Goal: Information Seeking & Learning: Learn about a topic

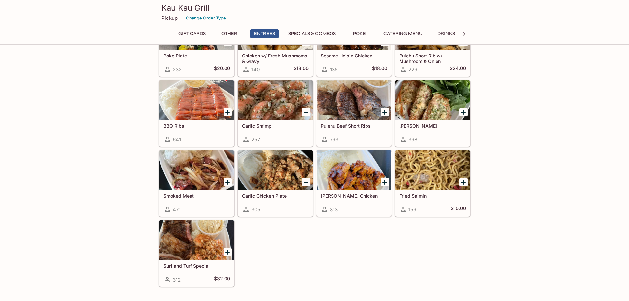
scroll to position [388, 0]
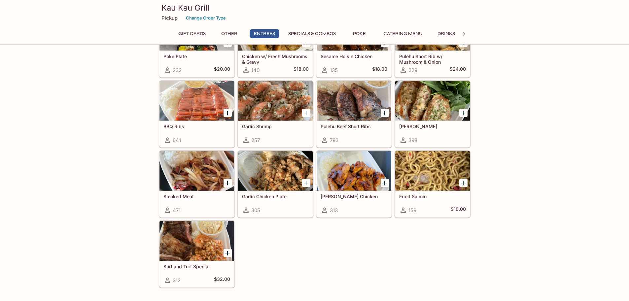
click at [271, 174] on div at bounding box center [275, 171] width 75 height 40
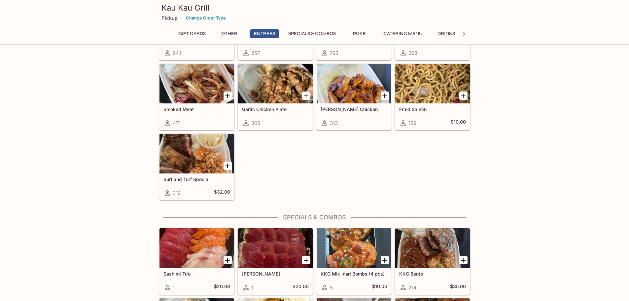
scroll to position [442, 0]
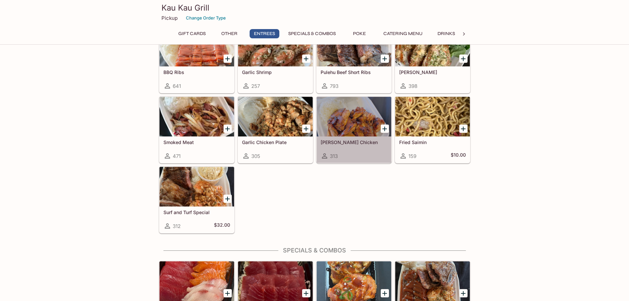
click at [349, 121] on div at bounding box center [353, 117] width 75 height 40
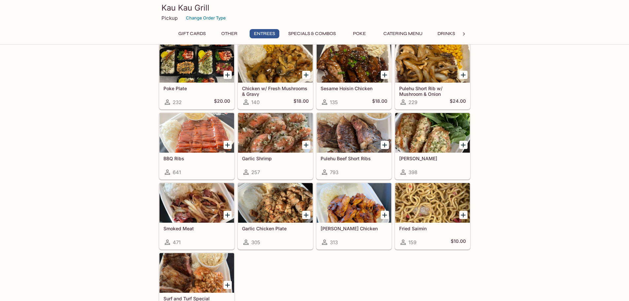
scroll to position [376, 0]
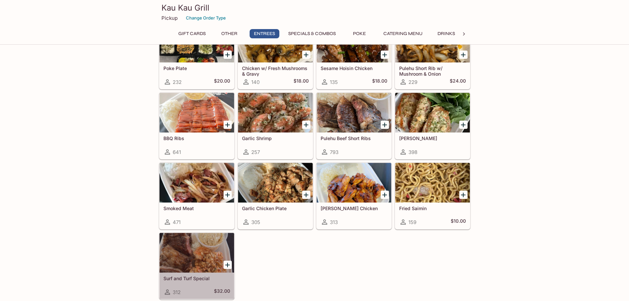
click at [220, 249] on div at bounding box center [196, 253] width 75 height 40
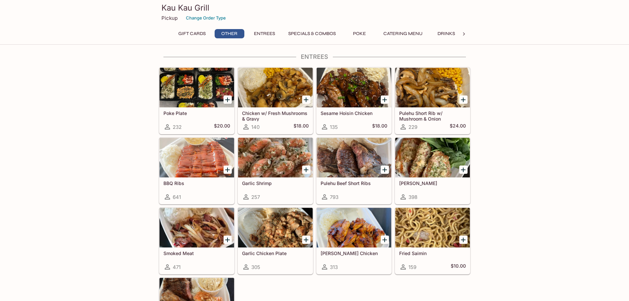
scroll to position [343, 0]
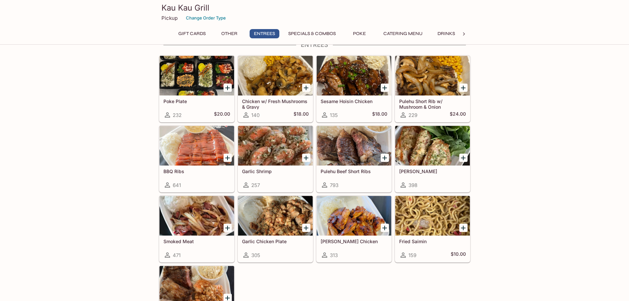
click at [341, 233] on div at bounding box center [353, 216] width 75 height 40
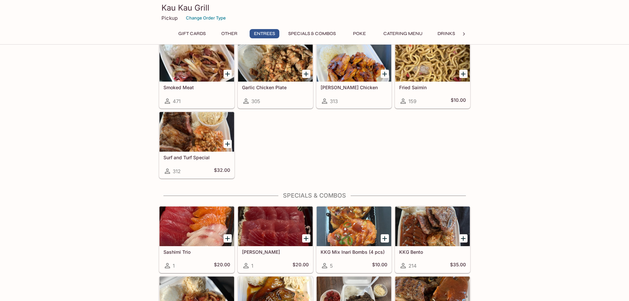
scroll to position [409, 0]
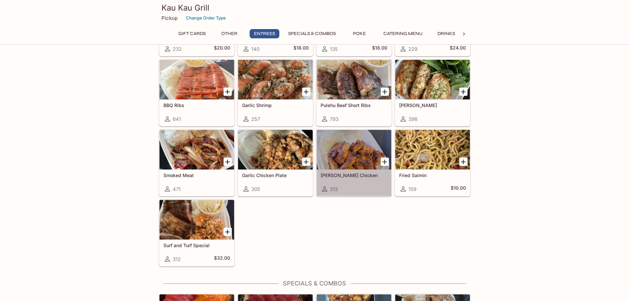
click at [351, 152] on div at bounding box center [353, 150] width 75 height 40
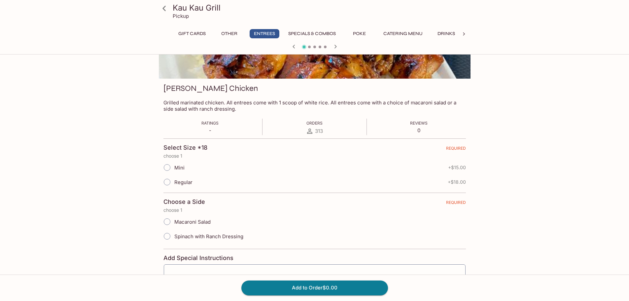
scroll to position [99, 0]
